Goal: Check status: Check status

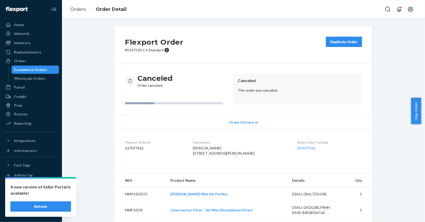
click at [17, 73] on div "Ecommerce Orders" at bounding box center [35, 69] width 46 height 7
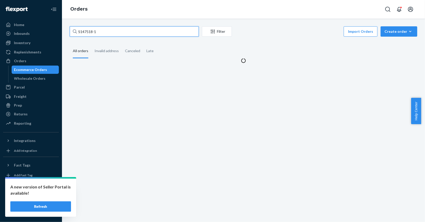
click at [127, 32] on input "S147518-1" at bounding box center [134, 31] width 129 height 10
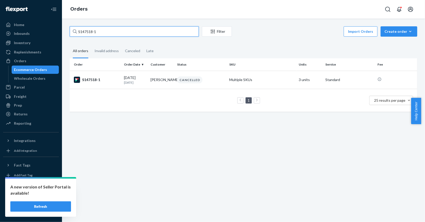
paste input "2581"
type input "S142581-1"
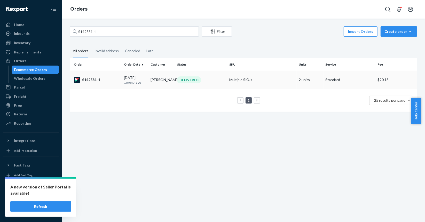
click at [115, 80] on div "S142581-1" at bounding box center [97, 80] width 46 height 6
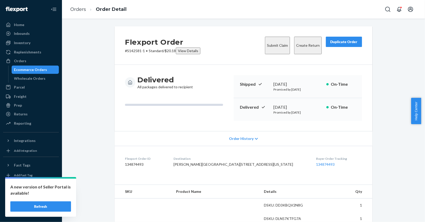
scroll to position [120, 0]
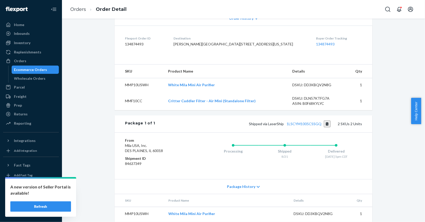
click at [36, 70] on div "Ecommerce Orders" at bounding box center [30, 69] width 33 height 5
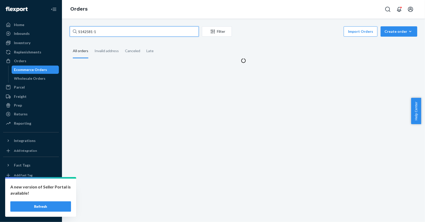
click at [141, 32] on input "S142581-1" at bounding box center [134, 31] width 129 height 10
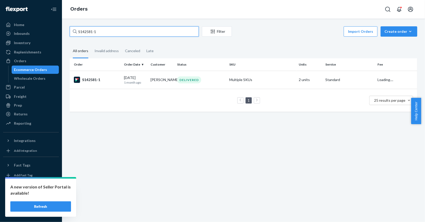
paste input "0956"
type input "S140956-1"
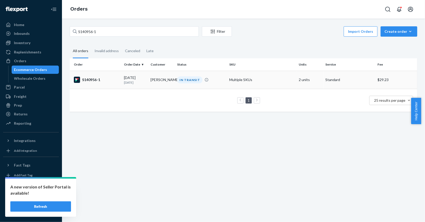
click at [140, 80] on p "[DATE]" at bounding box center [135, 82] width 22 height 4
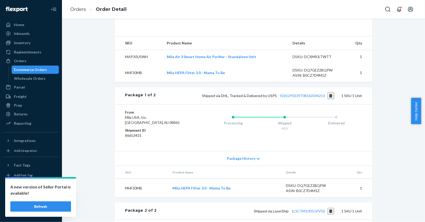
scroll to position [155, 0]
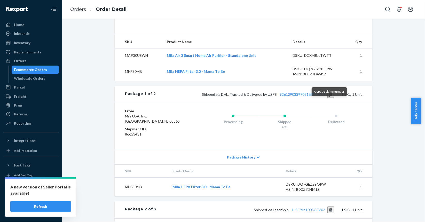
click at [329, 98] on button "Copy tracking number" at bounding box center [330, 94] width 7 height 7
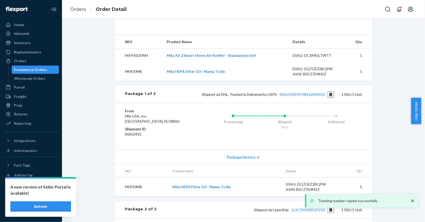
scroll to position [253, 0]
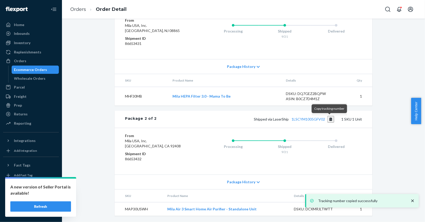
click at [328, 119] on button "Copy tracking number" at bounding box center [330, 119] width 7 height 7
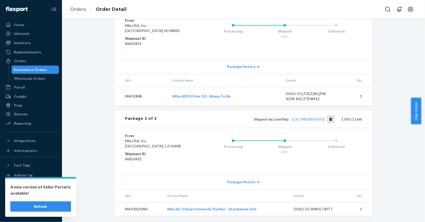
click at [29, 69] on div "Ecommerce Orders" at bounding box center [30, 69] width 33 height 5
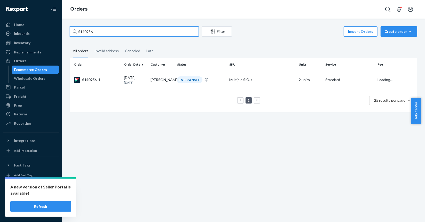
click at [141, 31] on input "S140956-1" at bounding box center [134, 31] width 129 height 10
paste input "2537"
type input "S142537-1"
click at [112, 76] on td "S142537-1" at bounding box center [96, 80] width 52 height 18
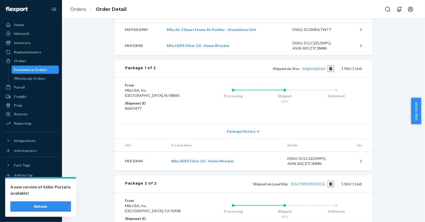
scroll to position [253, 0]
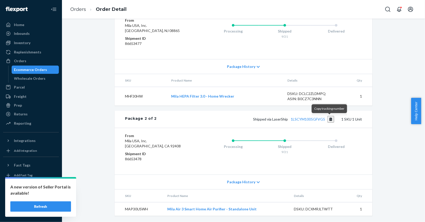
click at [330, 121] on button "Copy tracking number" at bounding box center [330, 119] width 7 height 7
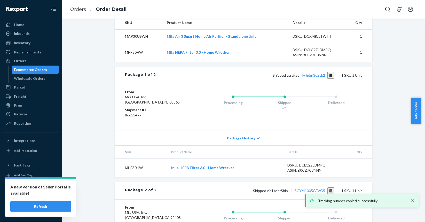
scroll to position [175, 0]
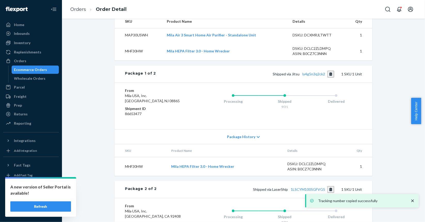
click at [42, 69] on div "Ecommerce Orders" at bounding box center [30, 69] width 33 height 5
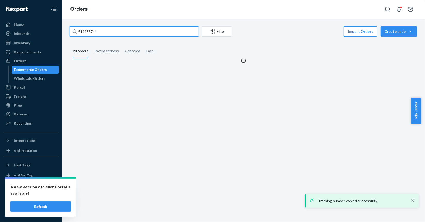
click at [151, 32] on input "S142537-1" at bounding box center [134, 31] width 129 height 10
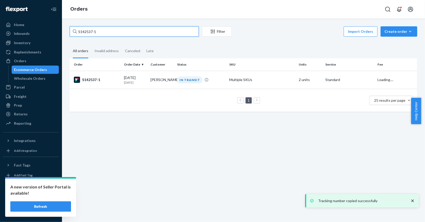
paste input "89"
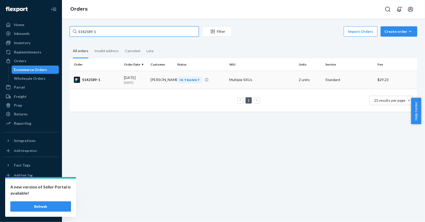
type input "S142589-1"
click at [212, 76] on div "IN TRANSIT" at bounding box center [201, 79] width 50 height 7
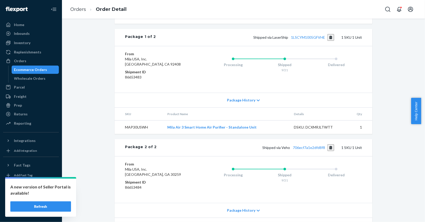
scroll to position [175, 0]
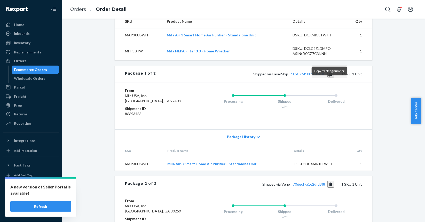
click at [331, 77] on button "Copy tracking number" at bounding box center [330, 74] width 7 height 7
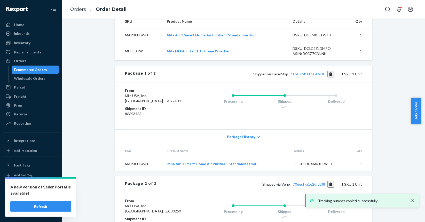
click at [33, 68] on div "Ecommerce Orders" at bounding box center [30, 69] width 33 height 5
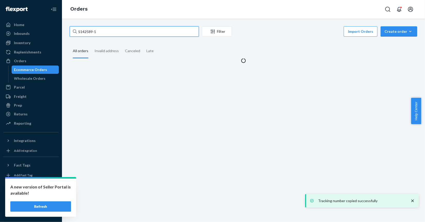
click at [165, 28] on input "S142589-1" at bounding box center [134, 31] width 129 height 10
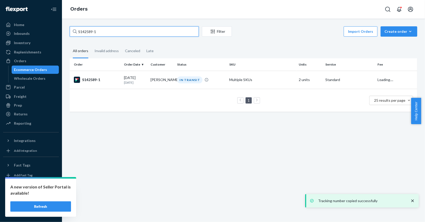
paste input "653"
type input "S142653-1"
click at [114, 84] on td "S142653-1" at bounding box center [96, 80] width 52 height 18
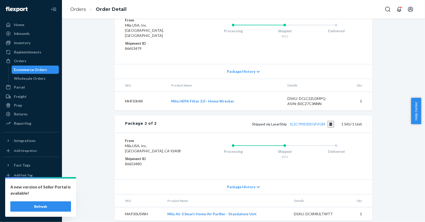
scroll to position [253, 0]
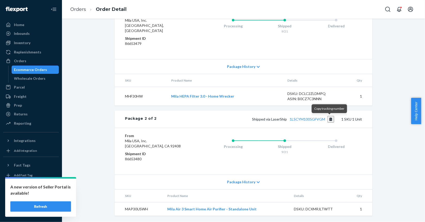
click at [330, 118] on button "Copy tracking number" at bounding box center [330, 119] width 7 height 7
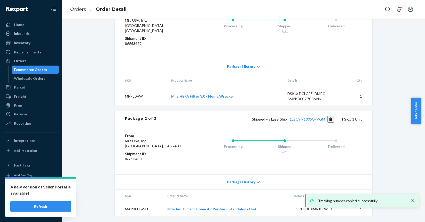
click at [38, 69] on div "Ecommerce Orders" at bounding box center [30, 69] width 33 height 5
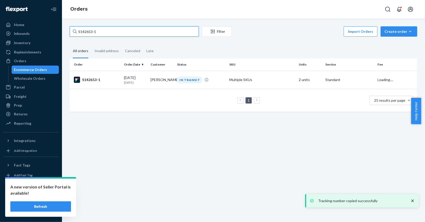
click at [128, 33] on input "S142653-1" at bounding box center [134, 31] width 129 height 10
paste input "3570"
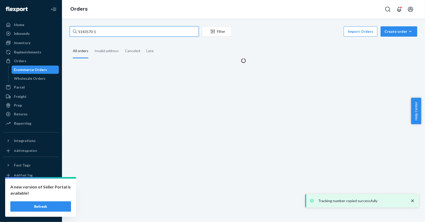
type input "S143570-1"
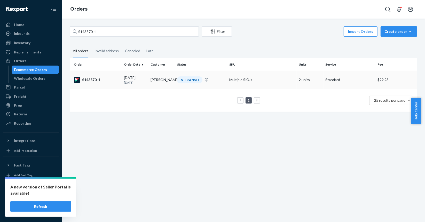
click at [220, 78] on div "IN TRANSIT" at bounding box center [201, 79] width 50 height 7
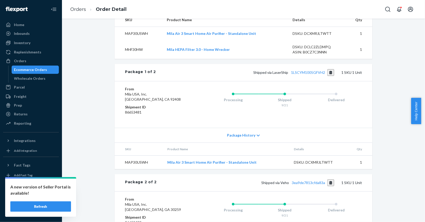
scroll to position [181, 0]
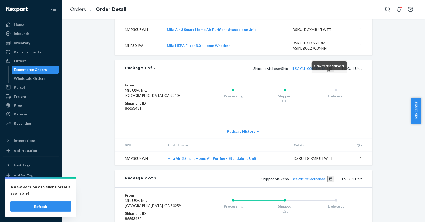
click at [328, 72] on button "Copy tracking number" at bounding box center [330, 68] width 7 height 7
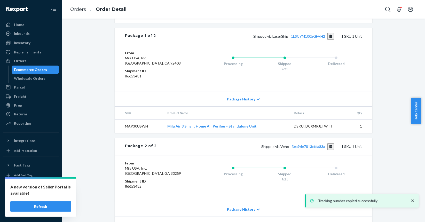
scroll to position [253, 0]
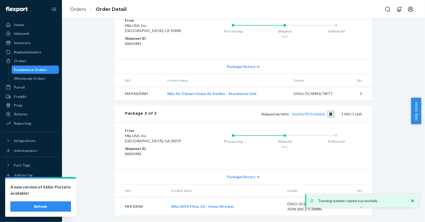
click at [36, 69] on div "Ecommerce Orders" at bounding box center [30, 69] width 33 height 5
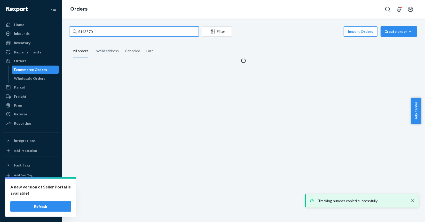
click at [139, 32] on input "S143570-1" at bounding box center [134, 31] width 129 height 10
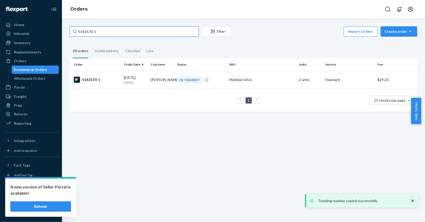
paste input "2172"
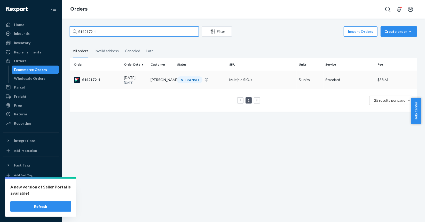
type input "S142172-1"
click at [119, 82] on div "S142172-1" at bounding box center [97, 80] width 46 height 6
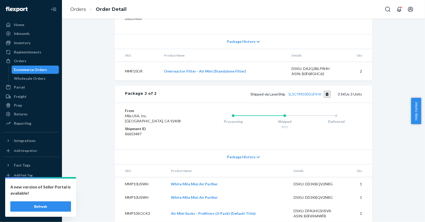
scroll to position [303, 0]
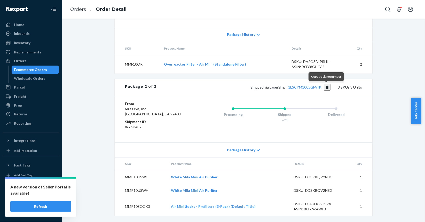
click at [325, 88] on button "Copy tracking number" at bounding box center [327, 87] width 7 height 7
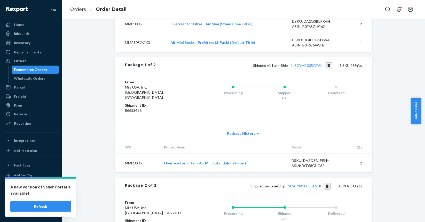
scroll to position [200, 0]
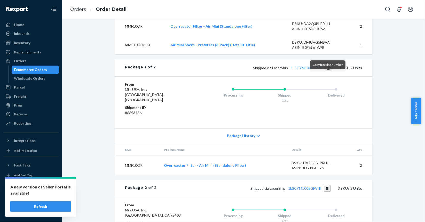
click at [327, 71] on button "Copy tracking number" at bounding box center [328, 67] width 7 height 7
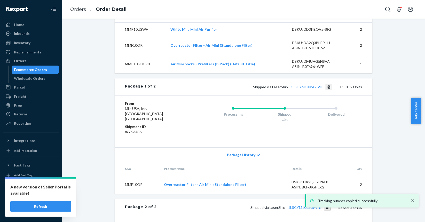
scroll to position [303, 0]
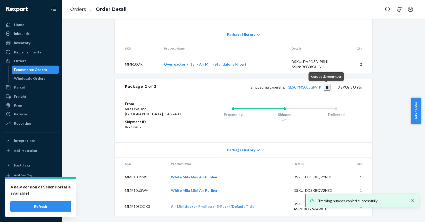
click at [326, 88] on button "Copy tracking number" at bounding box center [327, 87] width 7 height 7
click at [35, 70] on div "Ecommerce Orders" at bounding box center [30, 69] width 33 height 5
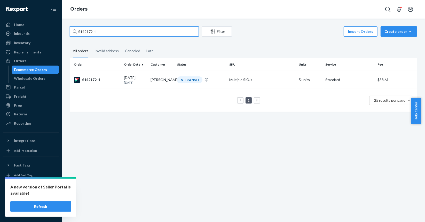
click at [167, 32] on input "S142172-1" at bounding box center [134, 31] width 129 height 10
paste input "87"
type input "S142187-1"
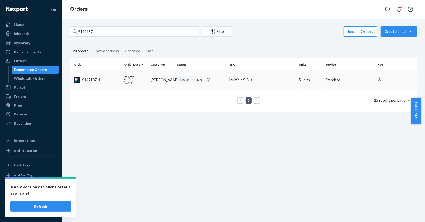
click at [118, 77] on div "S142187-1" at bounding box center [97, 80] width 46 height 6
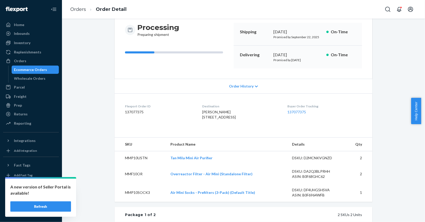
scroll to position [52, 0]
